Goal: Task Accomplishment & Management: Use online tool/utility

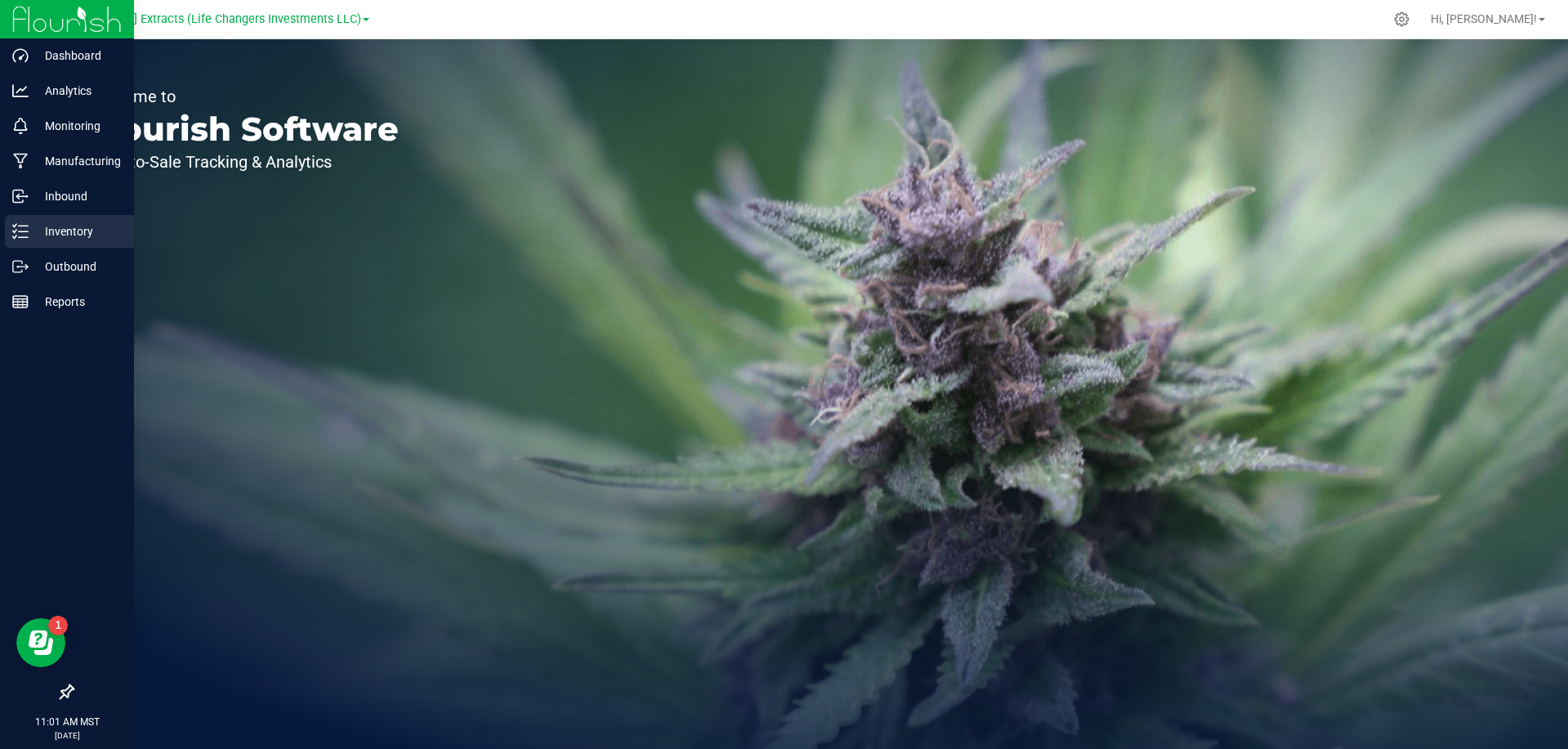
click at [33, 239] on p "Inventory" at bounding box center [77, 231] width 98 height 20
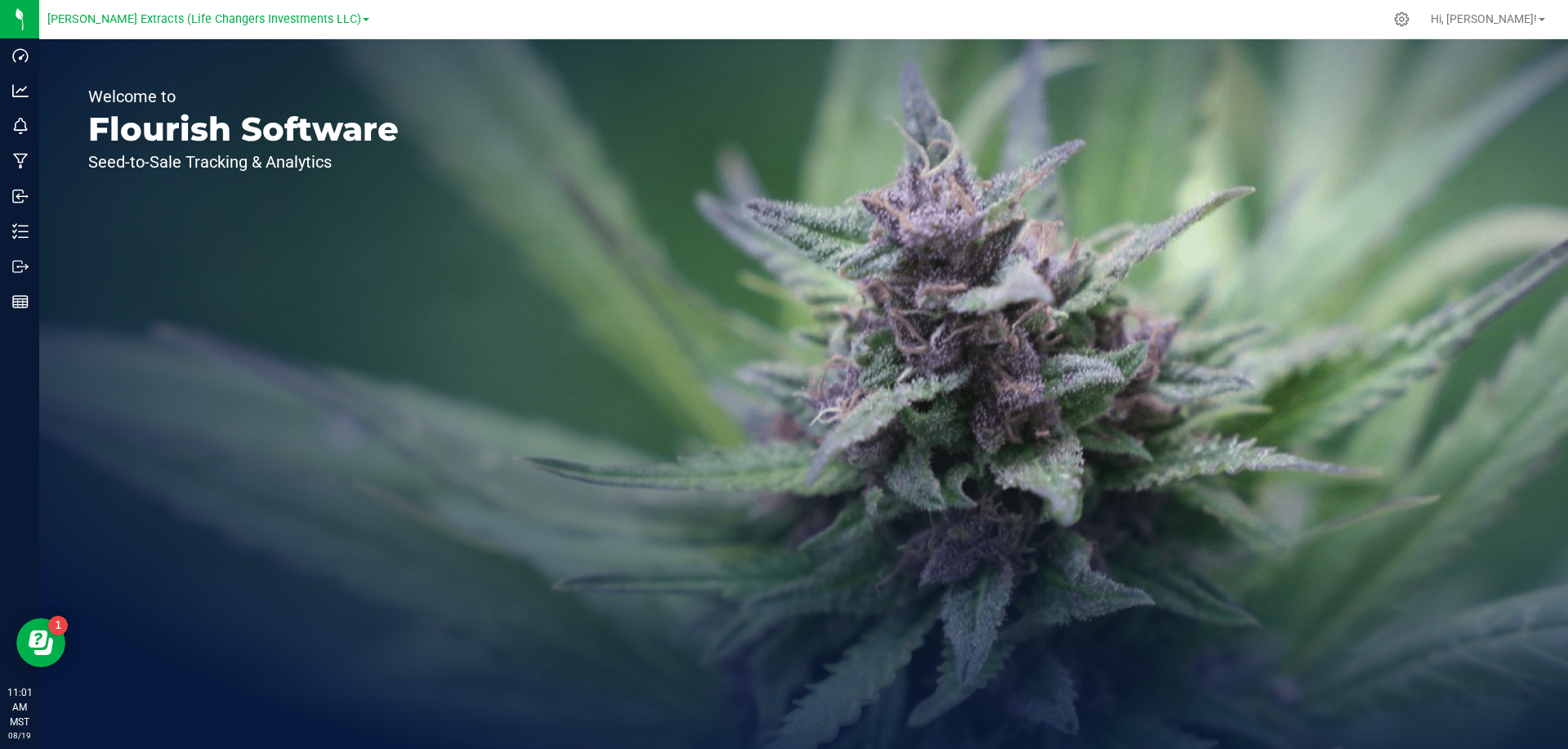
click at [401, 20] on div at bounding box center [879, 18] width 1008 height 31
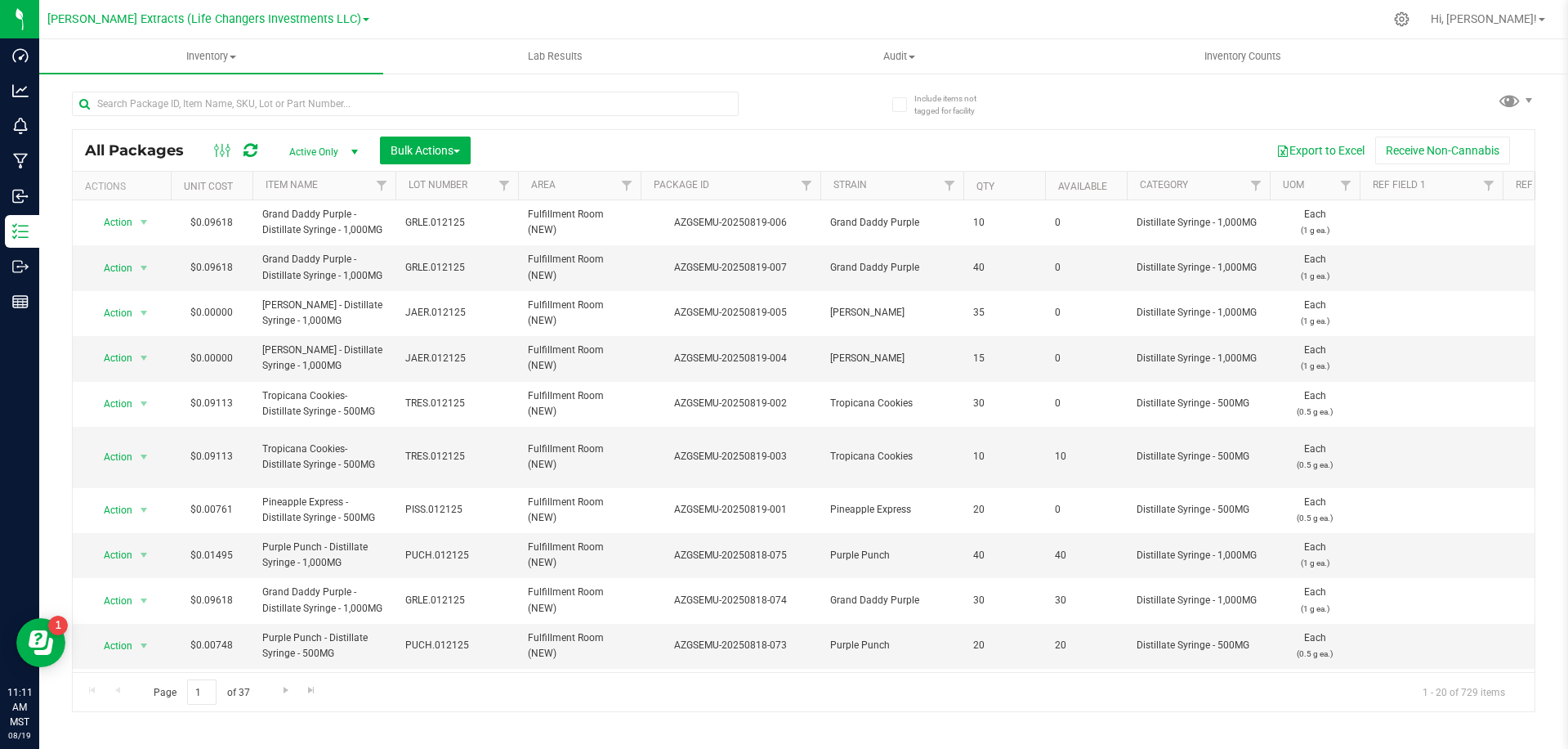
click at [998, 10] on div at bounding box center [879, 18] width 1008 height 31
click at [999, 10] on div at bounding box center [879, 18] width 1008 height 31
drag, startPoint x: 1011, startPoint y: 9, endPoint x: 1155, endPoint y: 16, distance: 144.2
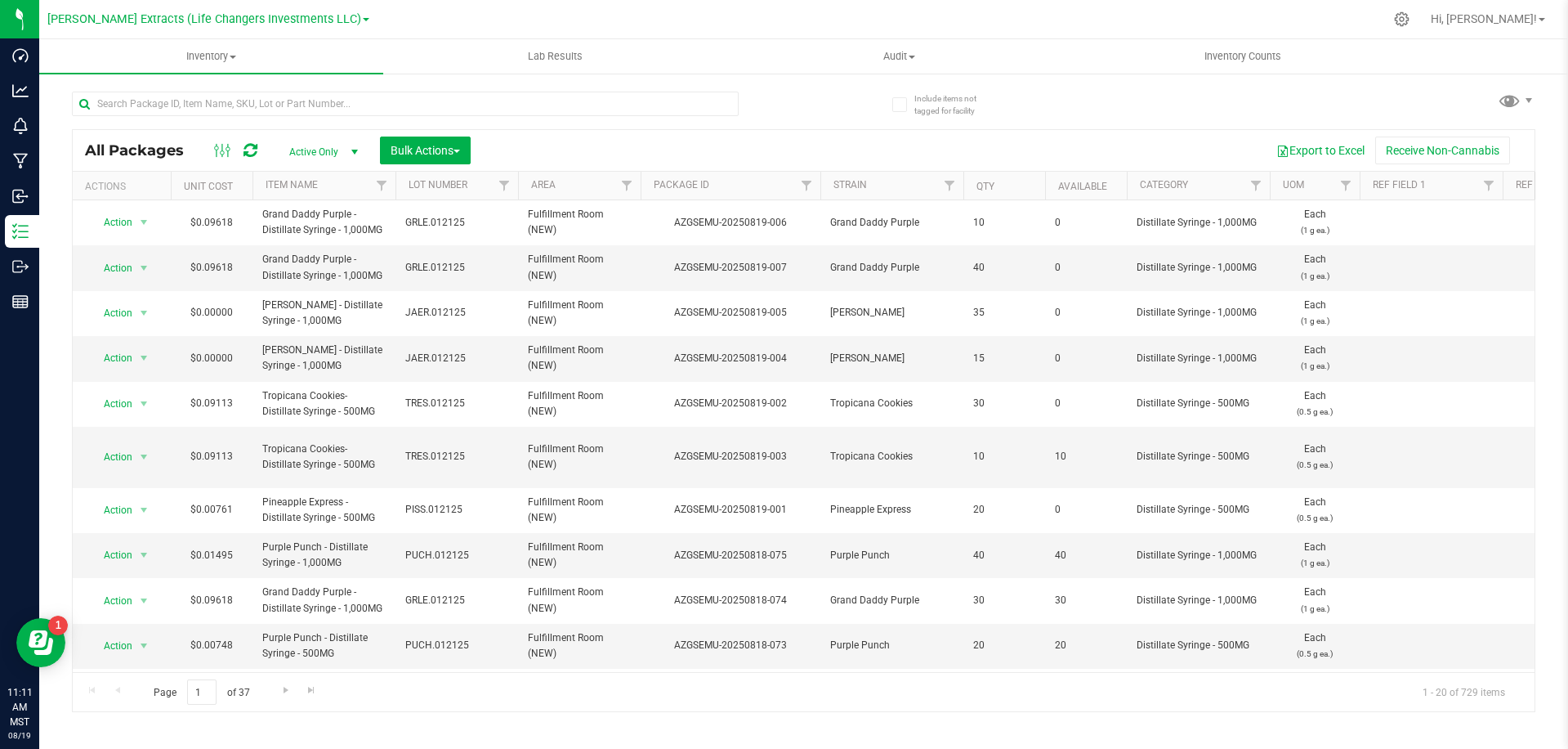
click at [1023, 9] on div at bounding box center [879, 18] width 1008 height 31
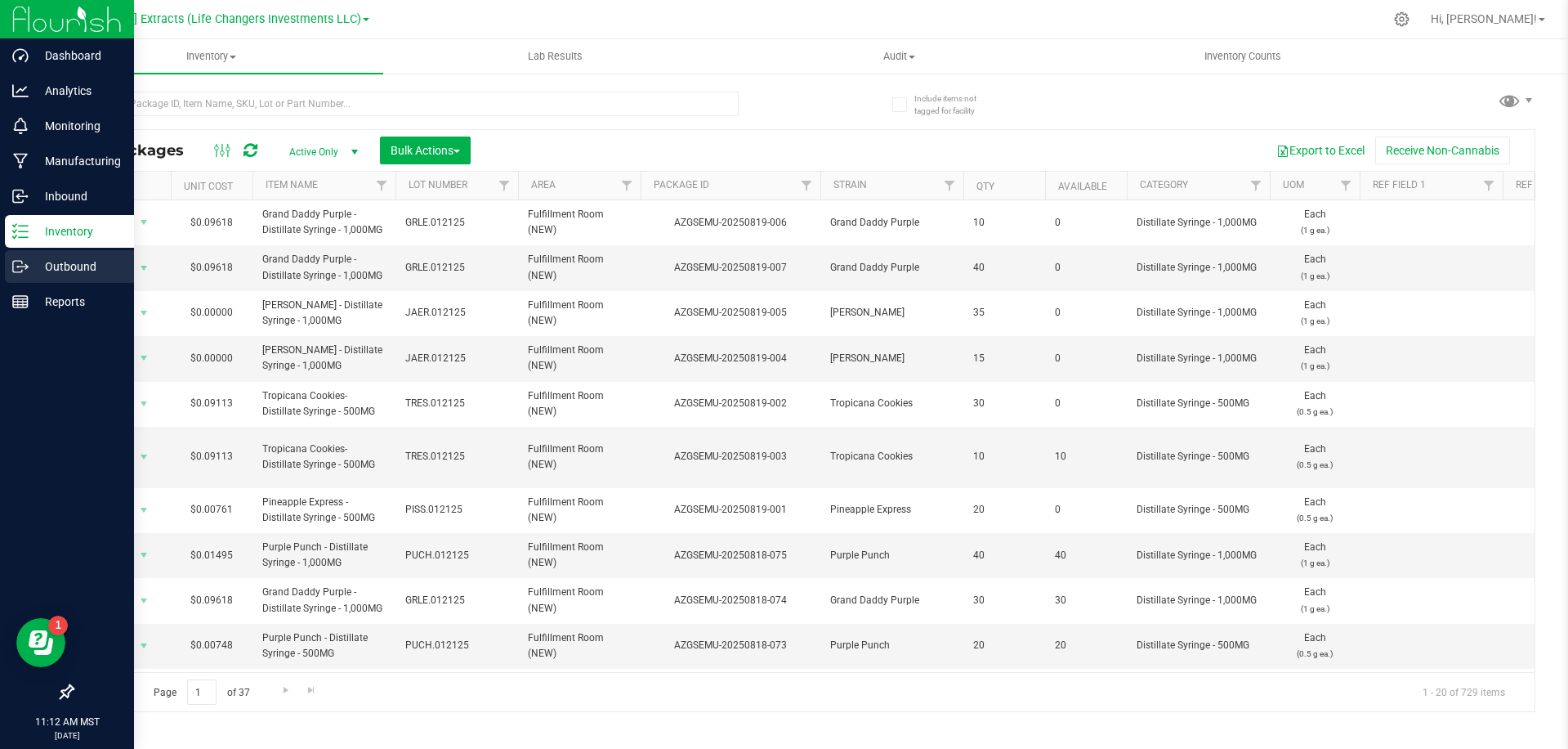
click at [37, 275] on p "Outbound" at bounding box center [77, 266] width 98 height 20
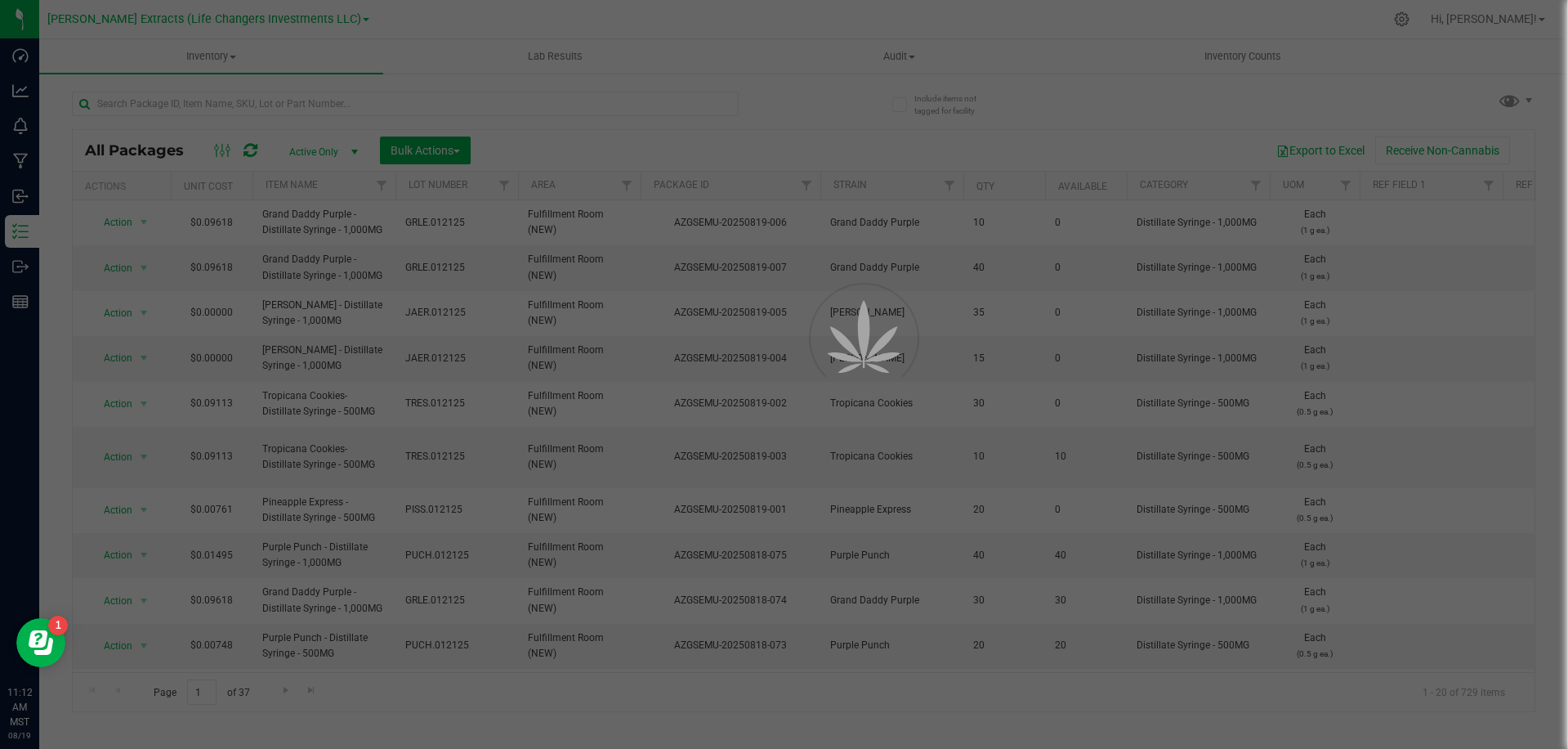
click at [625, 148] on div at bounding box center [784, 374] width 1568 height 749
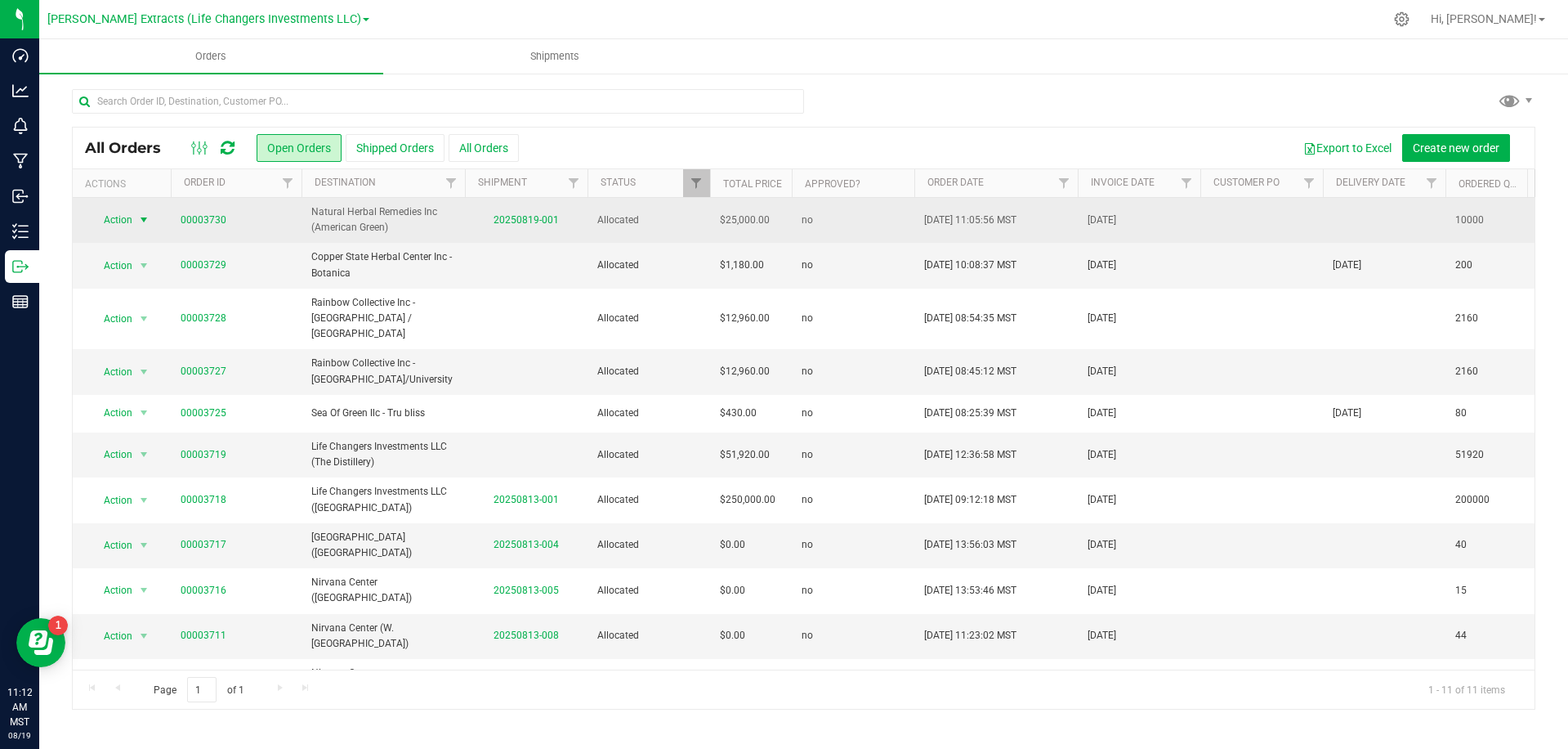
click at [142, 223] on span "select" at bounding box center [144, 220] width 13 height 13
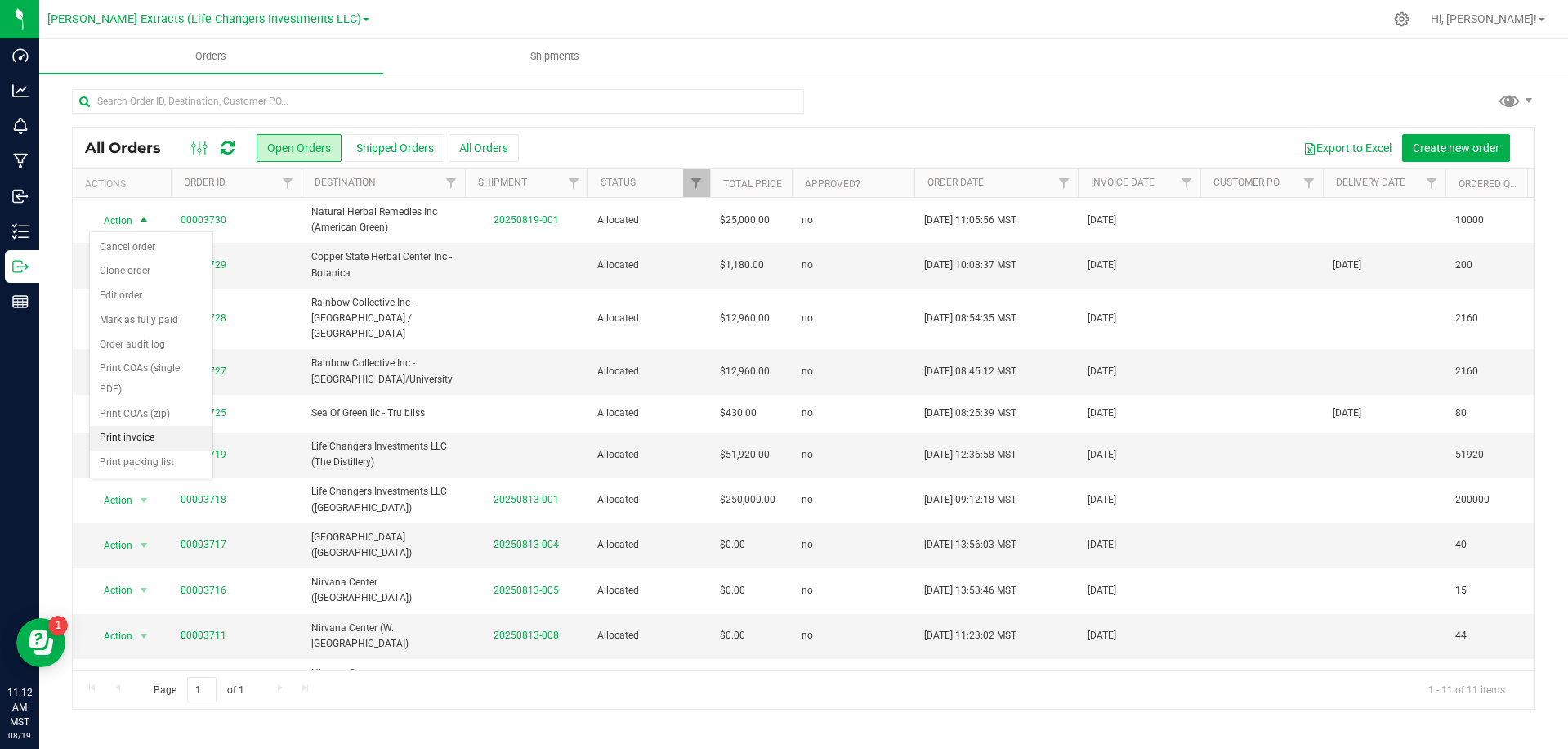
click at [159, 433] on li "Print invoice" at bounding box center [150, 438] width 123 height 25
